Goal: Task Accomplishment & Management: Manage account settings

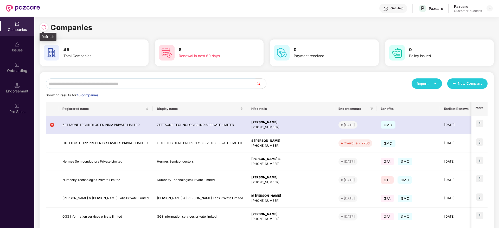
click at [42, 25] on img at bounding box center [43, 27] width 5 height 5
click at [46, 28] on img at bounding box center [43, 27] width 5 height 5
click at [44, 28] on img at bounding box center [43, 27] width 5 height 5
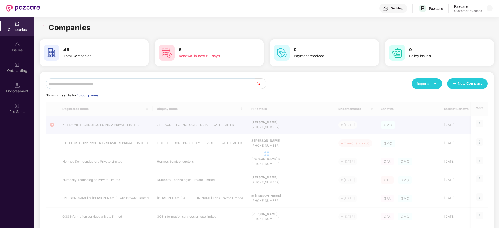
click at [77, 22] on h1 "Companies" at bounding box center [70, 27] width 42 height 11
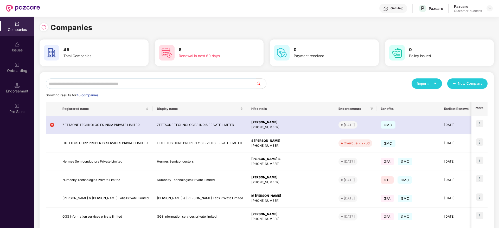
click at [120, 86] on input "text" at bounding box center [151, 84] width 210 height 10
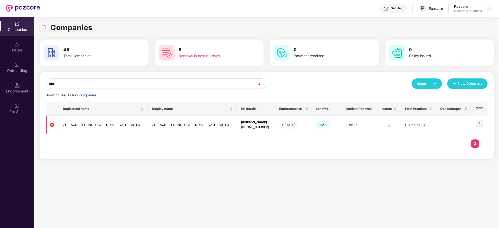
type input "****"
click at [482, 121] on img at bounding box center [479, 123] width 7 height 7
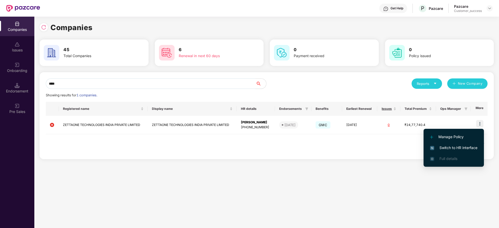
click at [460, 150] on span "Switch to HR interface" at bounding box center [453, 148] width 47 height 6
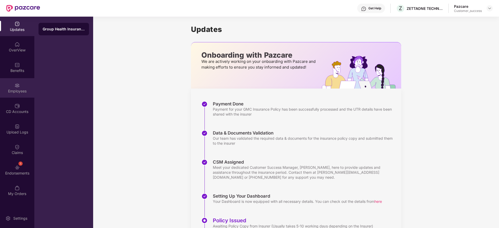
click at [23, 86] on div "Employees" at bounding box center [17, 88] width 34 height 20
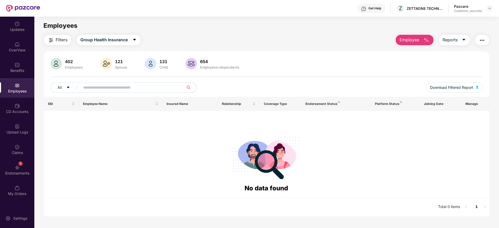
click at [137, 84] on input "text" at bounding box center [129, 88] width 93 height 8
paste input "*****"
click at [116, 40] on span "Group Health Insurance" at bounding box center [103, 40] width 47 height 7
click at [179, 42] on div "Filters Group Health Insurance Employee Reports" at bounding box center [266, 40] width 445 height 10
drag, startPoint x: 102, startPoint y: 88, endPoint x: 59, endPoint y: 89, distance: 43.2
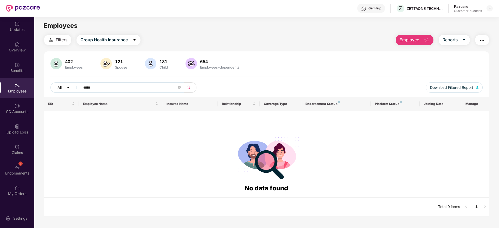
click at [59, 89] on div "All *****" at bounding box center [176, 87] width 252 height 10
click at [175, 27] on div "Employees" at bounding box center [266, 26] width 464 height 10
drag, startPoint x: 127, startPoint y: 87, endPoint x: 48, endPoint y: 91, distance: 79.9
click at [48, 91] on div "402 Employees 121 Spouse 131 Child 654 Employees+dependents All ***** Download …" at bounding box center [266, 77] width 445 height 39
click at [114, 38] on span "Group Health Insurance" at bounding box center [103, 40] width 47 height 7
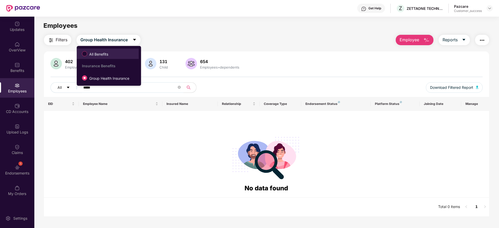
click at [119, 58] on span "All Benefits" at bounding box center [107, 53] width 57 height 9
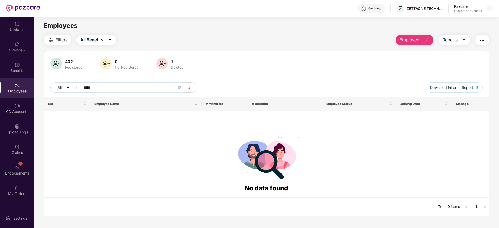
drag, startPoint x: 129, startPoint y: 90, endPoint x: 43, endPoint y: 98, distance: 86.8
click at [43, 98] on div "Filters All Benefits Employee Reports 402 Registered 0 Not Registered 1 Deleted…" at bounding box center [266, 126] width 464 height 182
paste input "text"
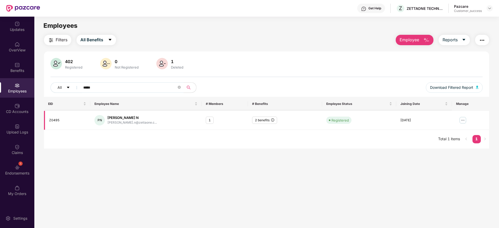
type input "*****"
click at [463, 119] on img at bounding box center [463, 120] width 8 height 8
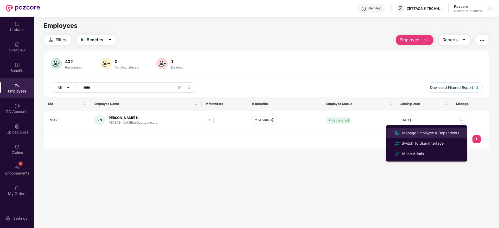
click at [443, 130] on div "Manage Employee & Dependents" at bounding box center [430, 133] width 59 height 6
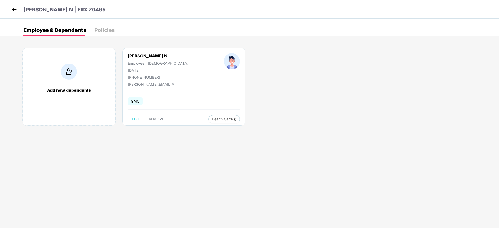
click at [150, 78] on div "[PHONE_NUMBER]" at bounding box center [158, 77] width 61 height 4
click at [159, 78] on div "[PERSON_NAME] N Employee | [DEMOGRAPHIC_DATA] [DATE] [PHONE_NUMBER]" at bounding box center [158, 66] width 96 height 26
drag, startPoint x: 159, startPoint y: 76, endPoint x: 126, endPoint y: 78, distance: 33.1
click at [126, 78] on div "[PERSON_NAME] N Employee | [DEMOGRAPHIC_DATA] [DATE] [PHONE_NUMBER]" at bounding box center [158, 66] width 96 height 26
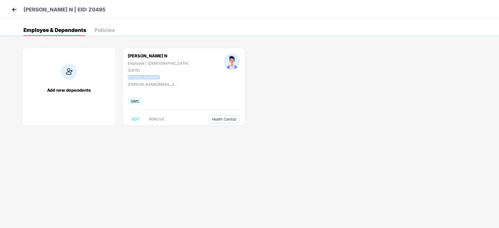
copy div "[PHONE_NUMBER]"
click at [14, 9] on img at bounding box center [14, 10] width 8 height 8
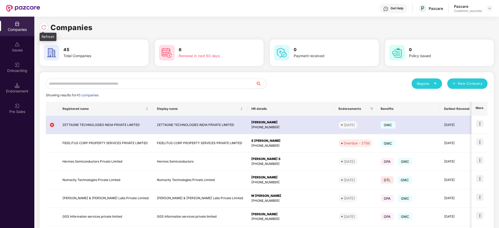
click at [45, 28] on img at bounding box center [43, 27] width 5 height 5
click at [97, 30] on div "Companies" at bounding box center [267, 27] width 454 height 11
click at [43, 24] on div at bounding box center [44, 27] width 8 height 8
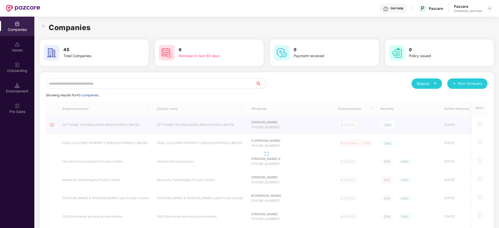
click at [140, 82] on input "text" at bounding box center [151, 84] width 210 height 10
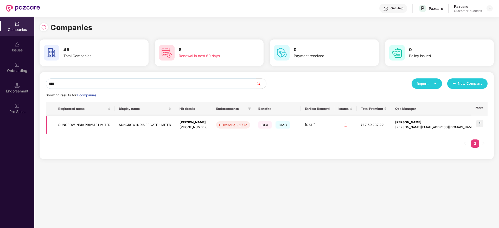
type input "****"
click at [483, 124] on img at bounding box center [479, 123] width 7 height 7
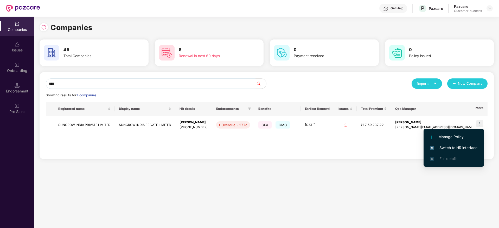
click at [468, 149] on span "Switch to HR interface" at bounding box center [453, 148] width 47 height 6
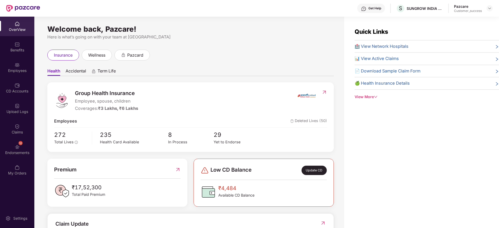
click at [13, 62] on div "Employees" at bounding box center [17, 68] width 34 height 20
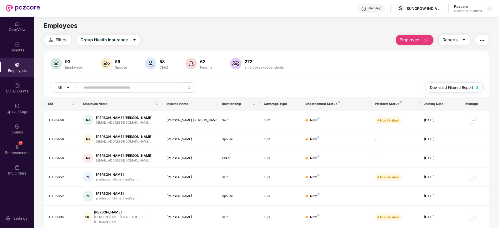
click at [462, 83] on button "Download Filtered Report" at bounding box center [454, 87] width 57 height 10
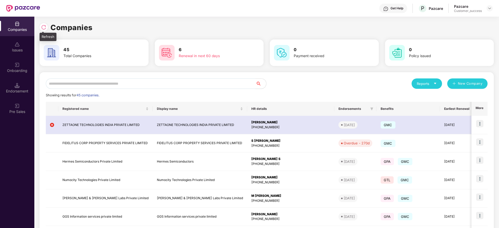
click at [44, 28] on img at bounding box center [43, 27] width 5 height 5
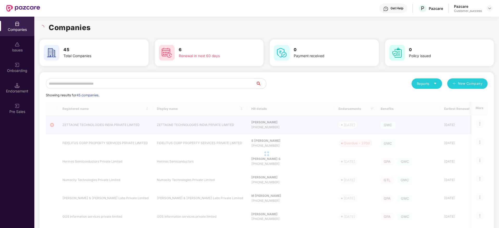
click at [98, 28] on div "Companies" at bounding box center [267, 27] width 454 height 11
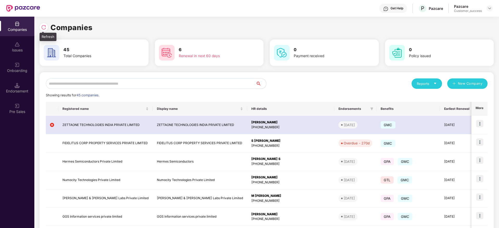
click at [43, 28] on img at bounding box center [43, 27] width 5 height 5
click at [43, 26] on img at bounding box center [43, 27] width 5 height 5
click at [96, 27] on div "Companies" at bounding box center [267, 27] width 454 height 11
click at [44, 25] on img at bounding box center [43, 27] width 5 height 5
